Goal: Information Seeking & Learning: Find specific fact

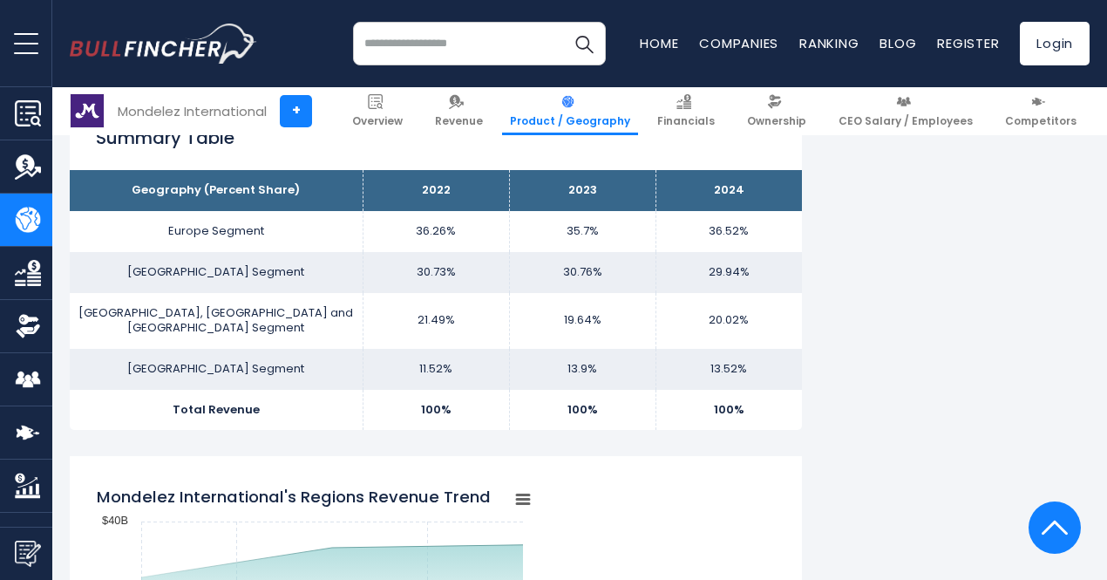
scroll to position [872, 0]
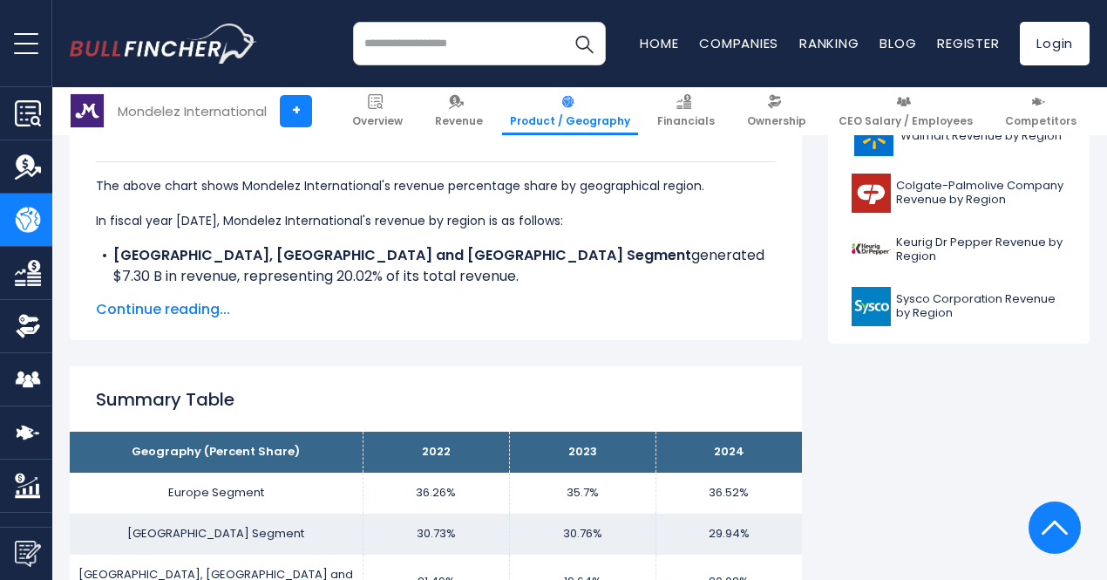
click at [195, 308] on span "Continue reading..." at bounding box center [436, 309] width 680 height 21
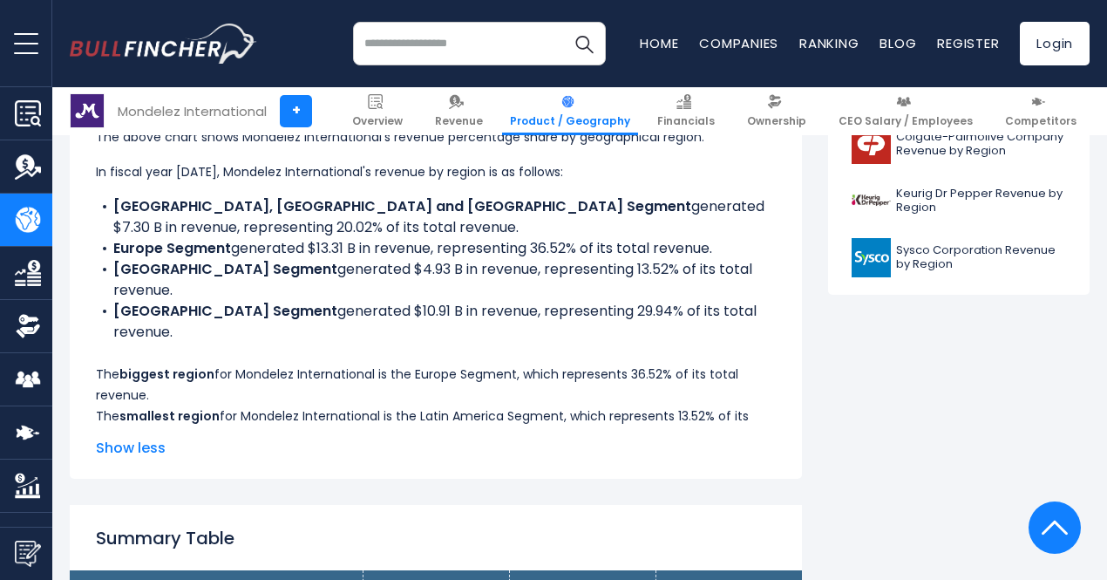
scroll to position [959, 0]
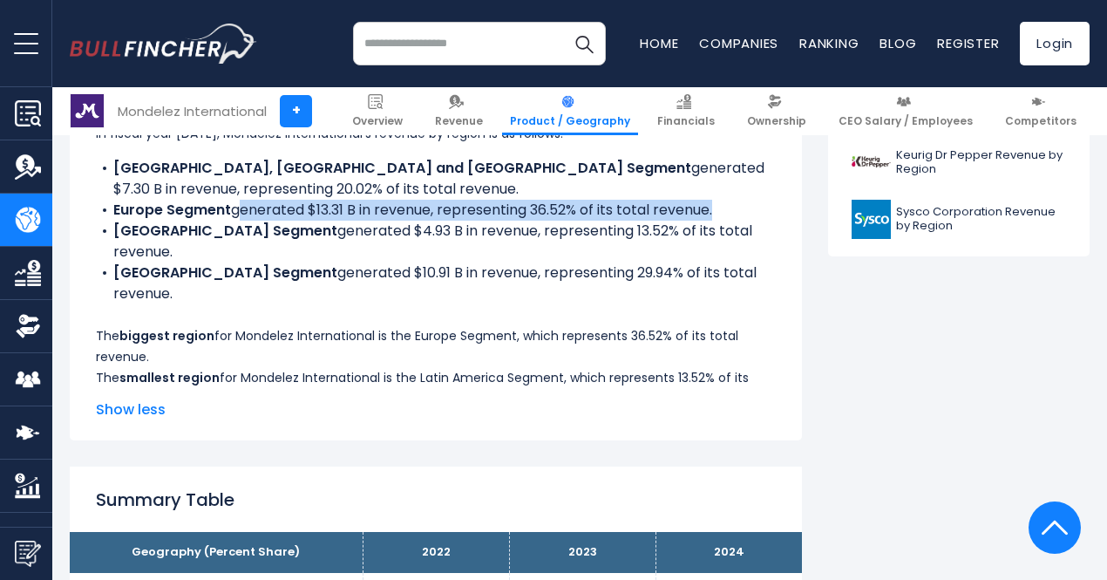
drag, startPoint x: 221, startPoint y: 229, endPoint x: 704, endPoint y: 237, distance: 482.2
click at [704, 221] on li "Europe Segment generated $13.31 B in revenue, representing 36.52% of its total …" at bounding box center [436, 210] width 680 height 21
copy li "generated $13.31 B in revenue, representing 36.52% of its total revenue"
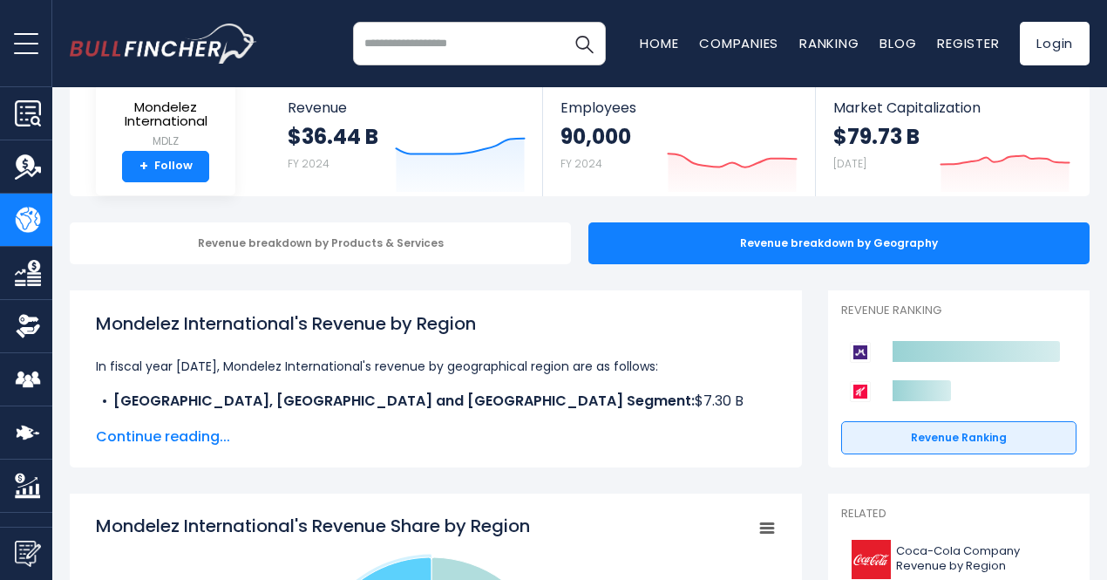
scroll to position [99, 0]
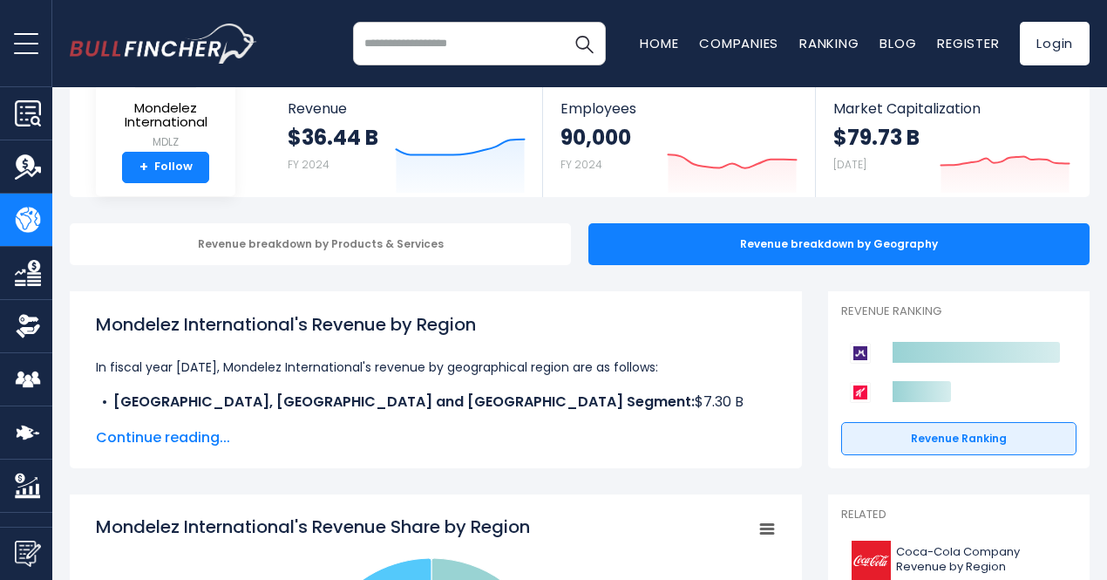
click at [199, 337] on h1 "Mondelez International's Revenue by Region" at bounding box center [436, 324] width 680 height 26
click at [203, 328] on h1 "Mondelez International's Revenue by Region" at bounding box center [436, 324] width 680 height 26
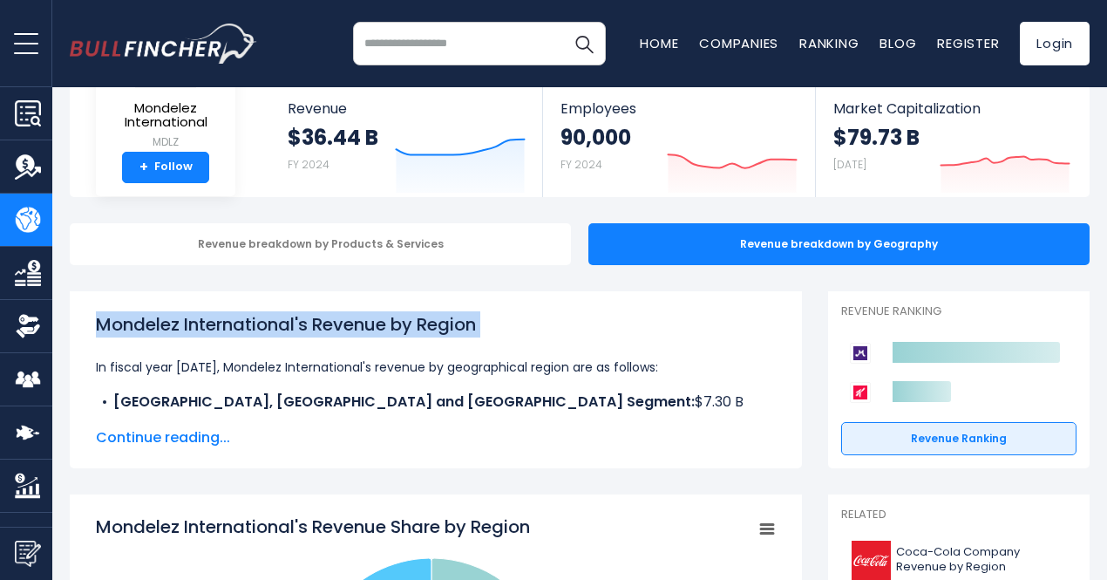
click at [203, 328] on h1 "Mondelez International's Revenue by Region" at bounding box center [436, 324] width 680 height 26
copy div "Mondelez International's Revenue by Region"
